Goal: Information Seeking & Learning: Find specific page/section

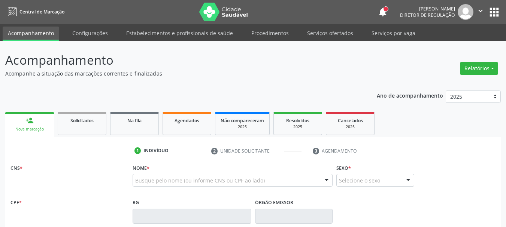
click at [329, 34] on link "Serviços ofertados" at bounding box center [330, 33] width 57 height 13
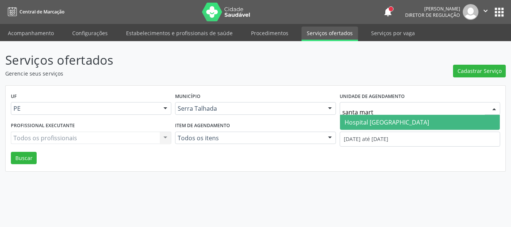
type input "santa marta"
click at [427, 122] on span "Hospital [GEOGRAPHIC_DATA]" at bounding box center [420, 122] width 160 height 15
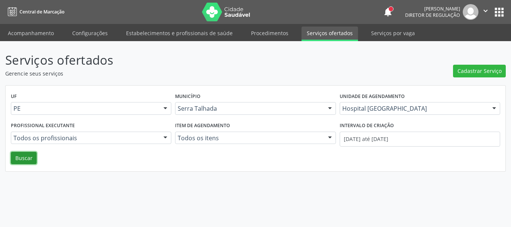
click at [30, 165] on div "UF PE PE Nenhum resultado encontrado para: " " Não há nenhuma opção para ser ex…" at bounding box center [256, 129] width 500 height 86
click at [23, 162] on button "Buscar" at bounding box center [24, 158] width 26 height 13
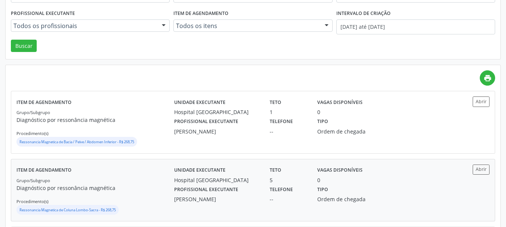
scroll to position [150, 0]
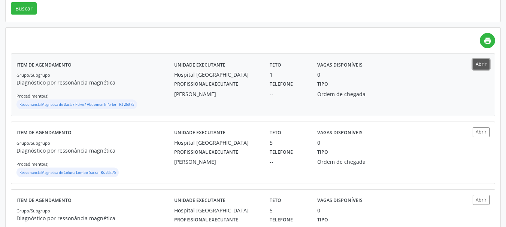
click at [481, 65] on button "Abrir" at bounding box center [481, 64] width 17 height 10
click at [479, 64] on button "Abrir" at bounding box center [481, 64] width 17 height 10
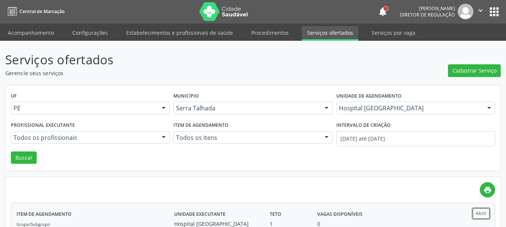
scroll to position [0, 0]
